Goal: Task Accomplishment & Management: Complete application form

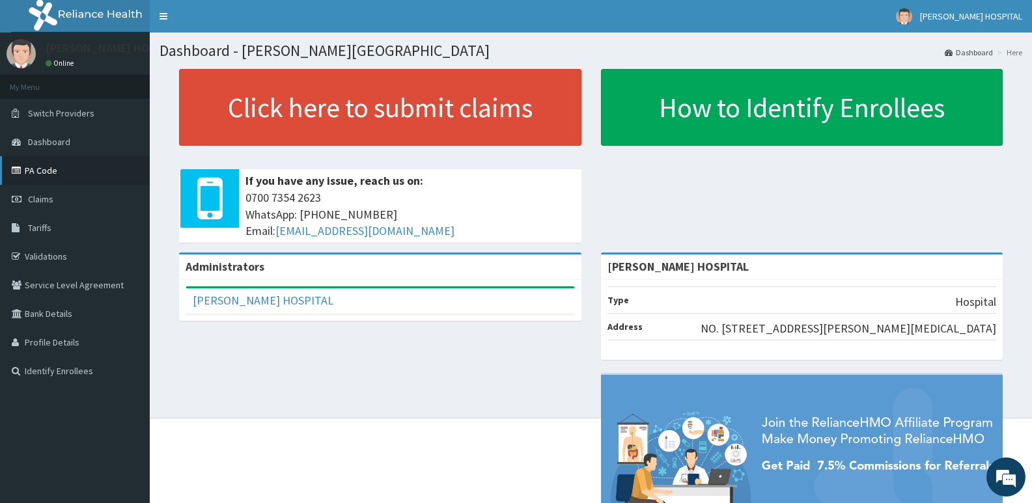
click at [58, 172] on link "PA Code" at bounding box center [75, 170] width 150 height 29
click at [66, 200] on link "Claims" at bounding box center [75, 199] width 150 height 29
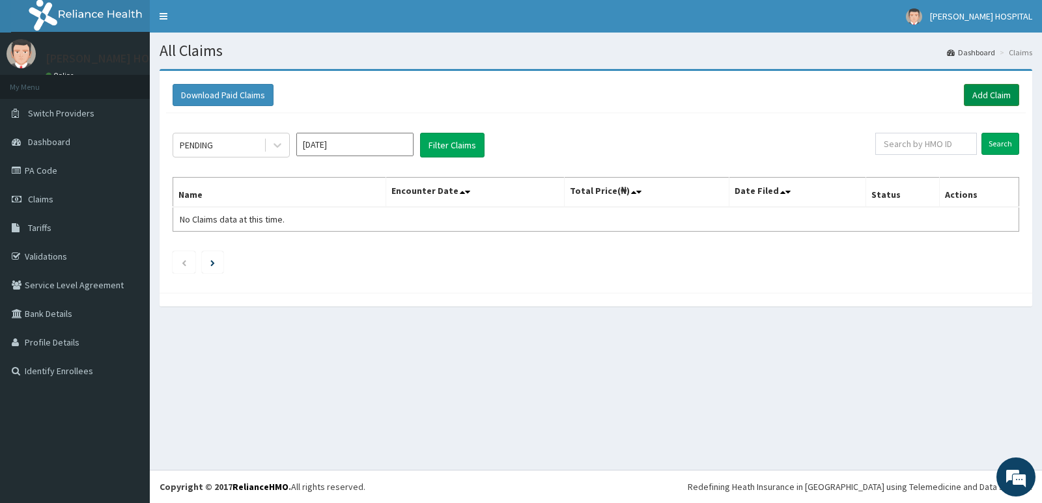
click at [979, 96] on link "Add Claim" at bounding box center [991, 95] width 55 height 22
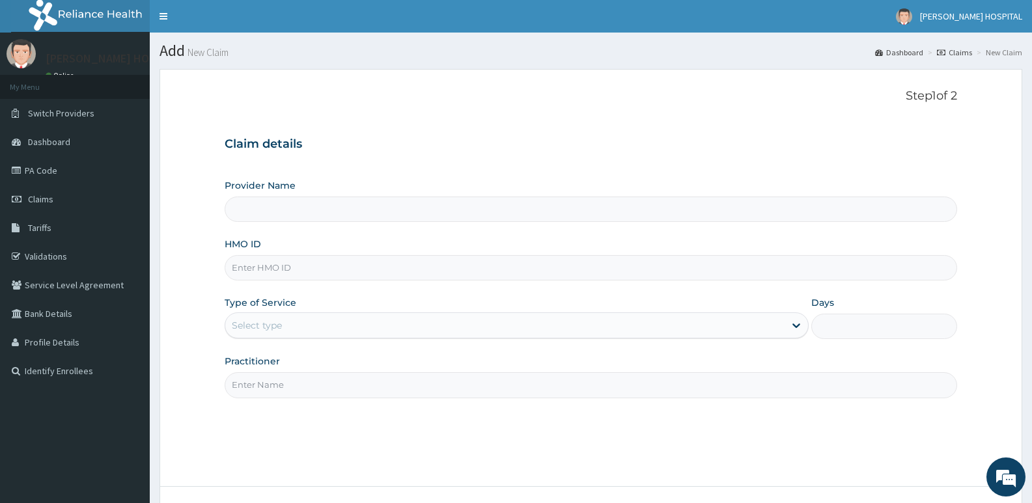
type input "[PERSON_NAME] HOSPITAL"
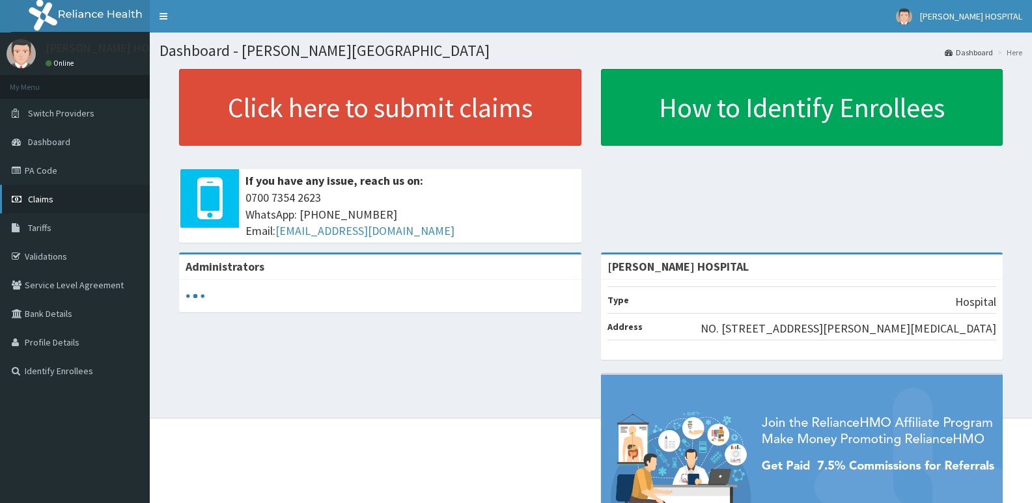
click at [26, 195] on link "Claims" at bounding box center [75, 199] width 150 height 29
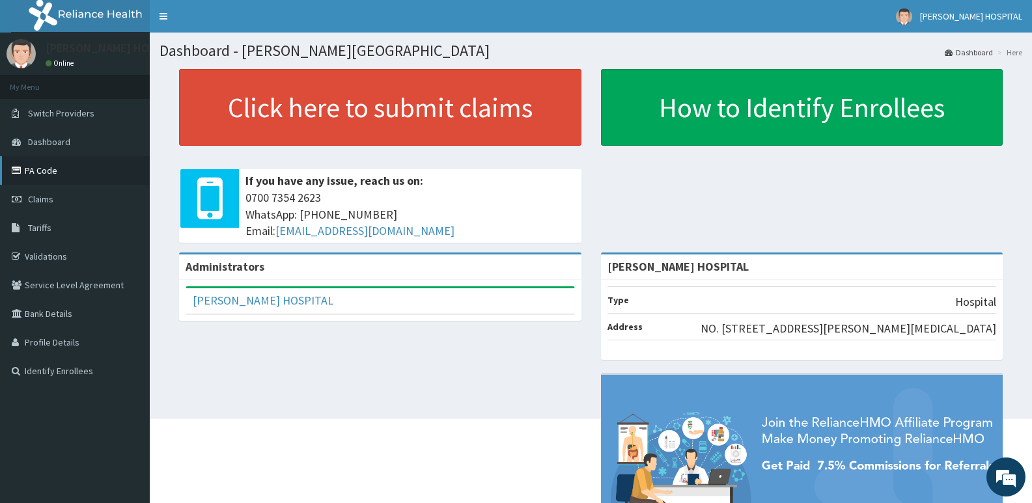
click at [51, 174] on link "PA Code" at bounding box center [75, 170] width 150 height 29
